Goal: Find specific page/section: Find specific page/section

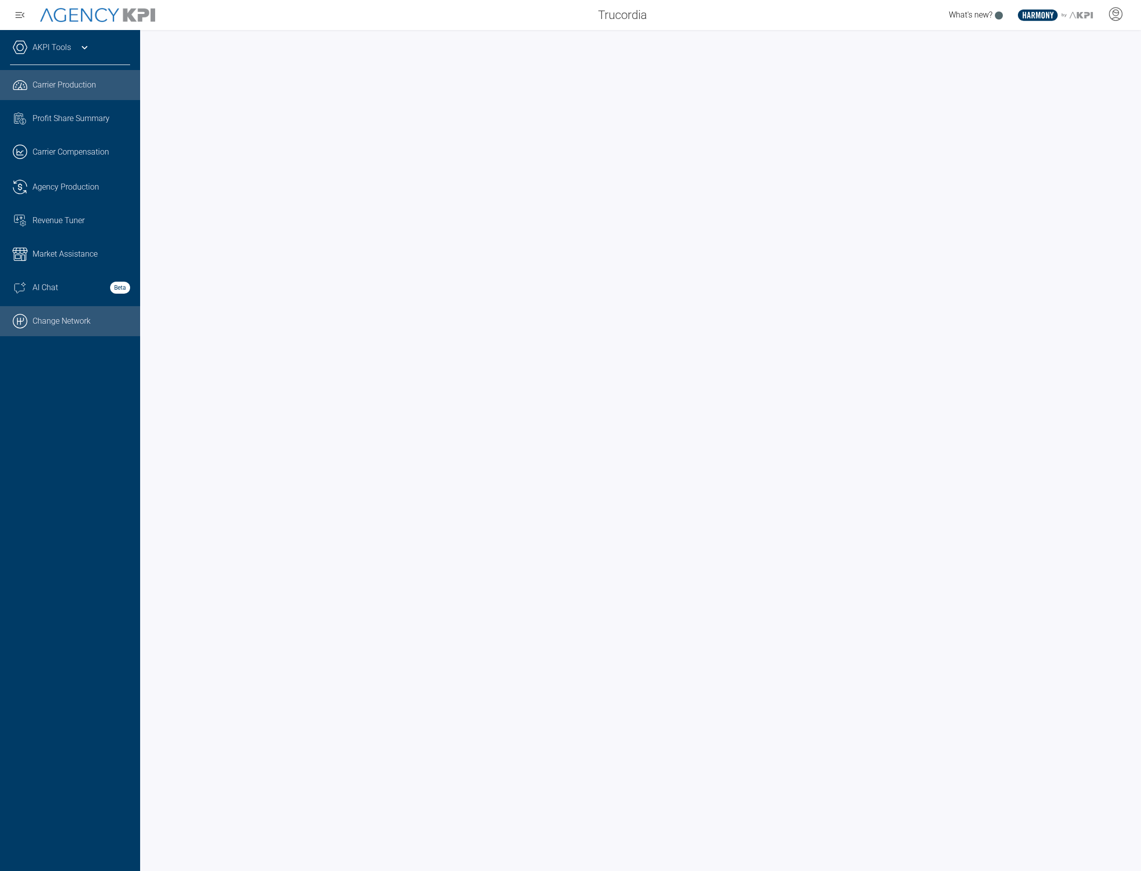
click at [55, 312] on link ".cls-1{fill:none;stroke:#000;stroke-linecap:round;stroke-linejoin:round;stroke-…" at bounding box center [70, 321] width 140 height 30
click at [75, 51] on div "AKPI Tools" at bounding box center [70, 52] width 120 height 25
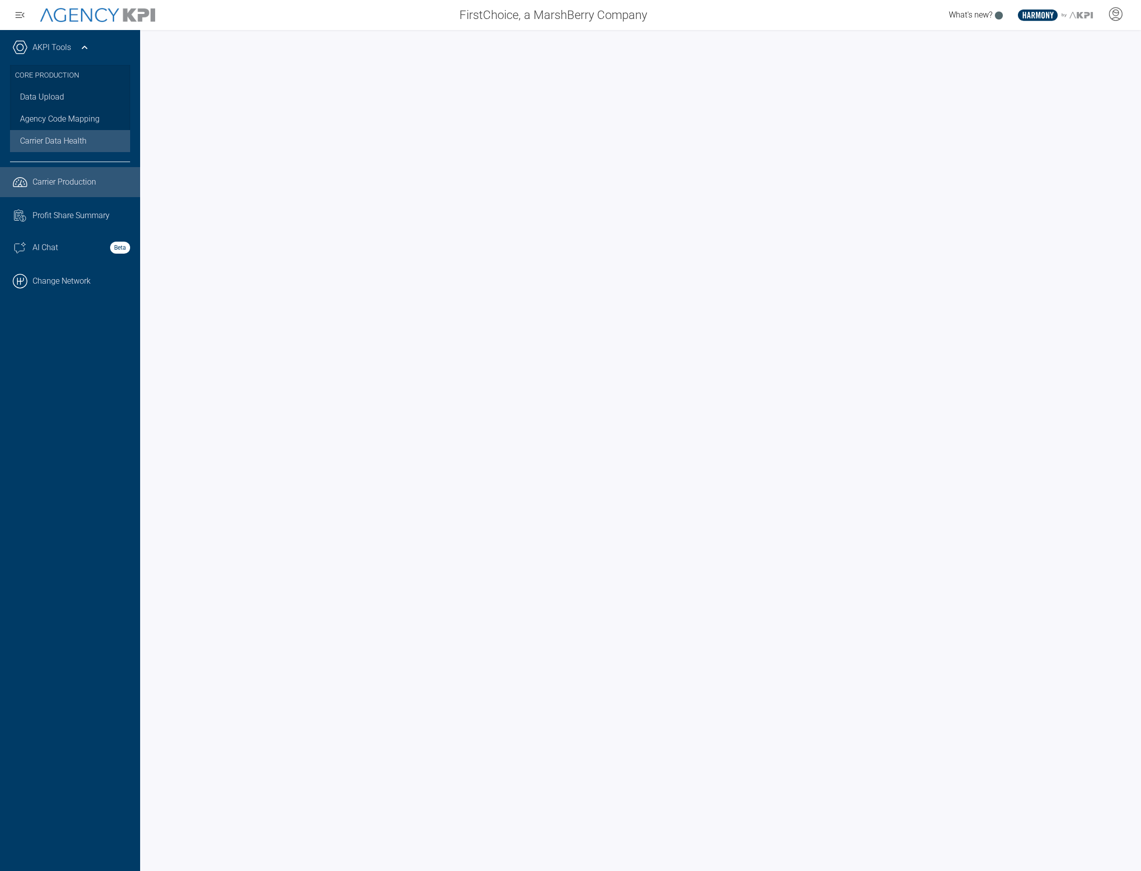
click at [64, 142] on span "Carrier Data Health" at bounding box center [53, 141] width 67 height 12
click at [65, 94] on link "Data Upload" at bounding box center [70, 97] width 120 height 22
